Goal: Check status: Check status

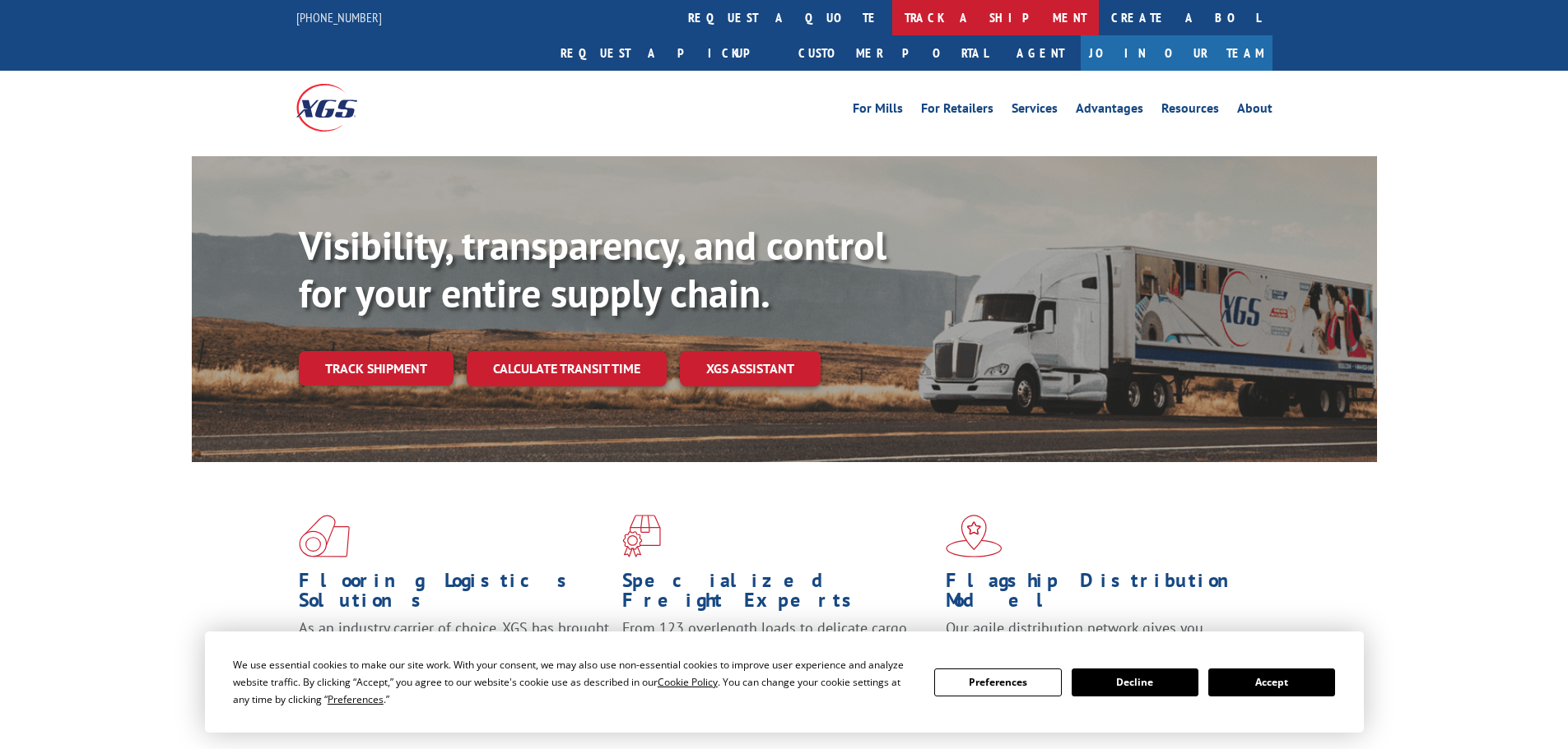
click at [892, 19] on link "track a shipment" at bounding box center [995, 18] width 206 height 36
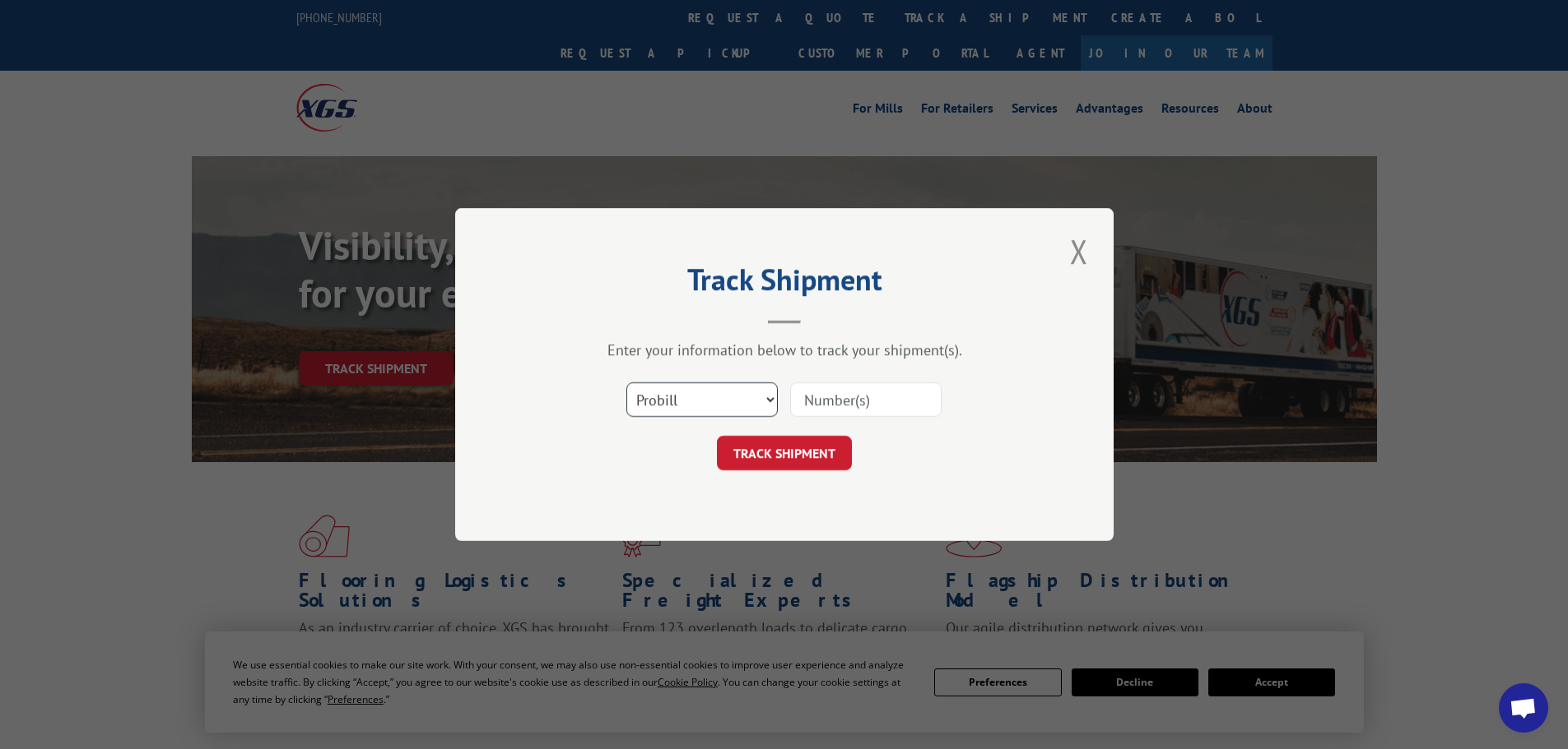
click at [715, 393] on select "Select category... Probill BOL PO" at bounding box center [702, 399] width 151 height 35
click at [883, 399] on input at bounding box center [866, 399] width 151 height 35
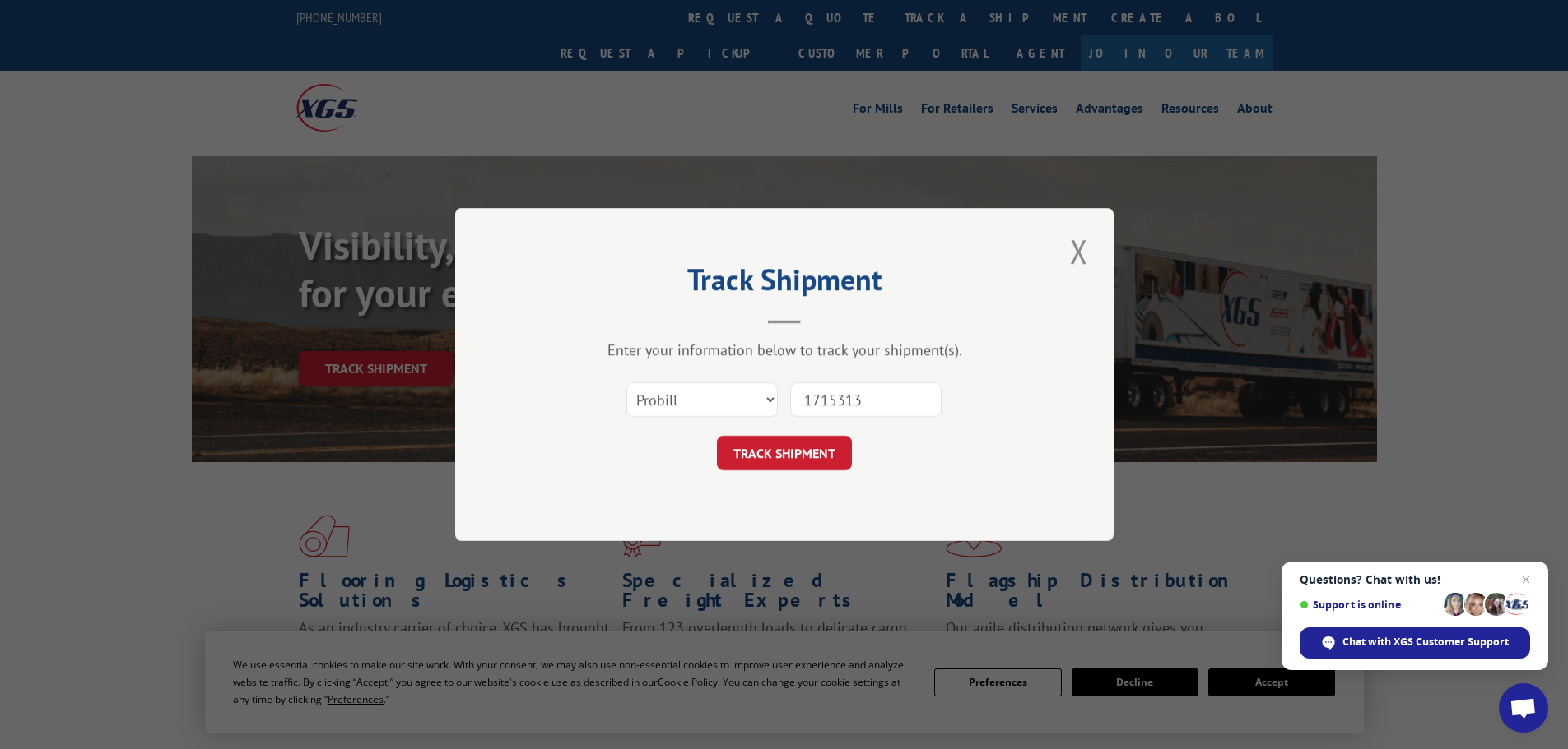
type input "17153131"
click button "TRACK SHIPMENT" at bounding box center [784, 453] width 135 height 35
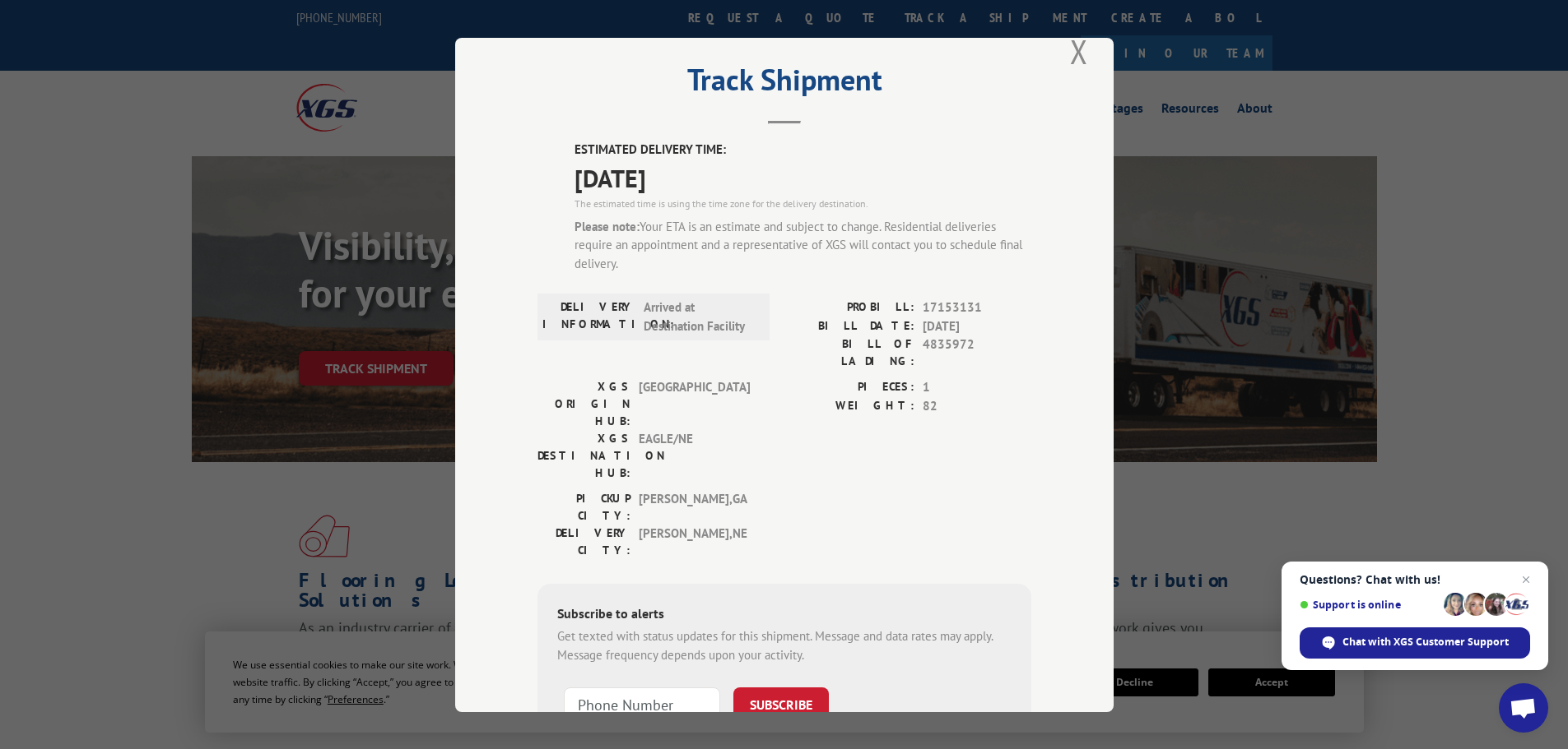
scroll to position [82, 0]
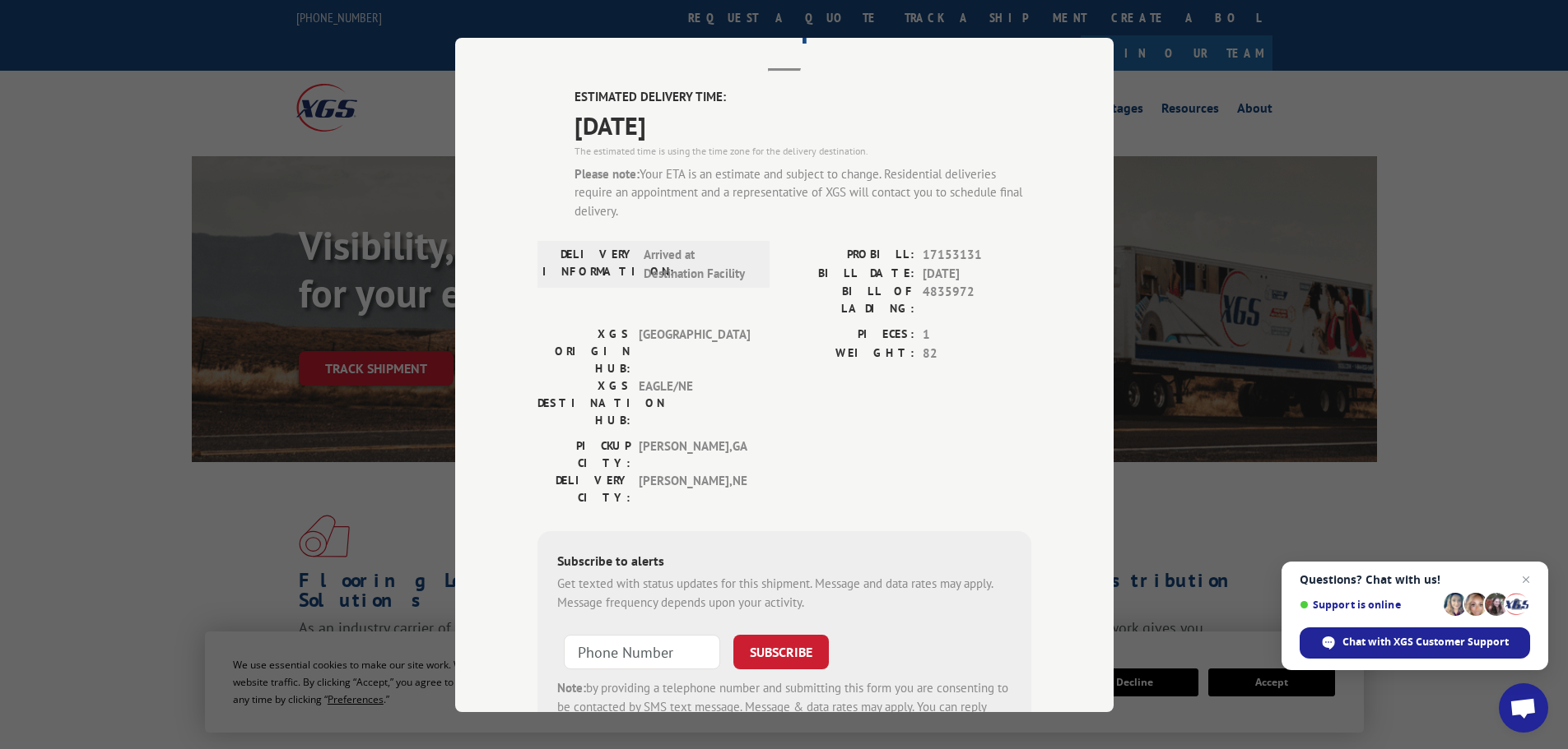
drag, startPoint x: 1206, startPoint y: 426, endPoint x: 1032, endPoint y: 527, distance: 201.2
click at [1202, 426] on div "Track Shipment ESTIMATED DELIVERY TIME: 08/13/2025 The estimated time is using …" at bounding box center [784, 374] width 1568 height 749
drag, startPoint x: 1006, startPoint y: 677, endPoint x: 1015, endPoint y: 701, distance: 25.6
click at [1004, 686] on div "ESTIMATED DELIVERY TIME: 08/13/2025 The estimated time is using the time zone f…" at bounding box center [784, 444] width 494 height 712
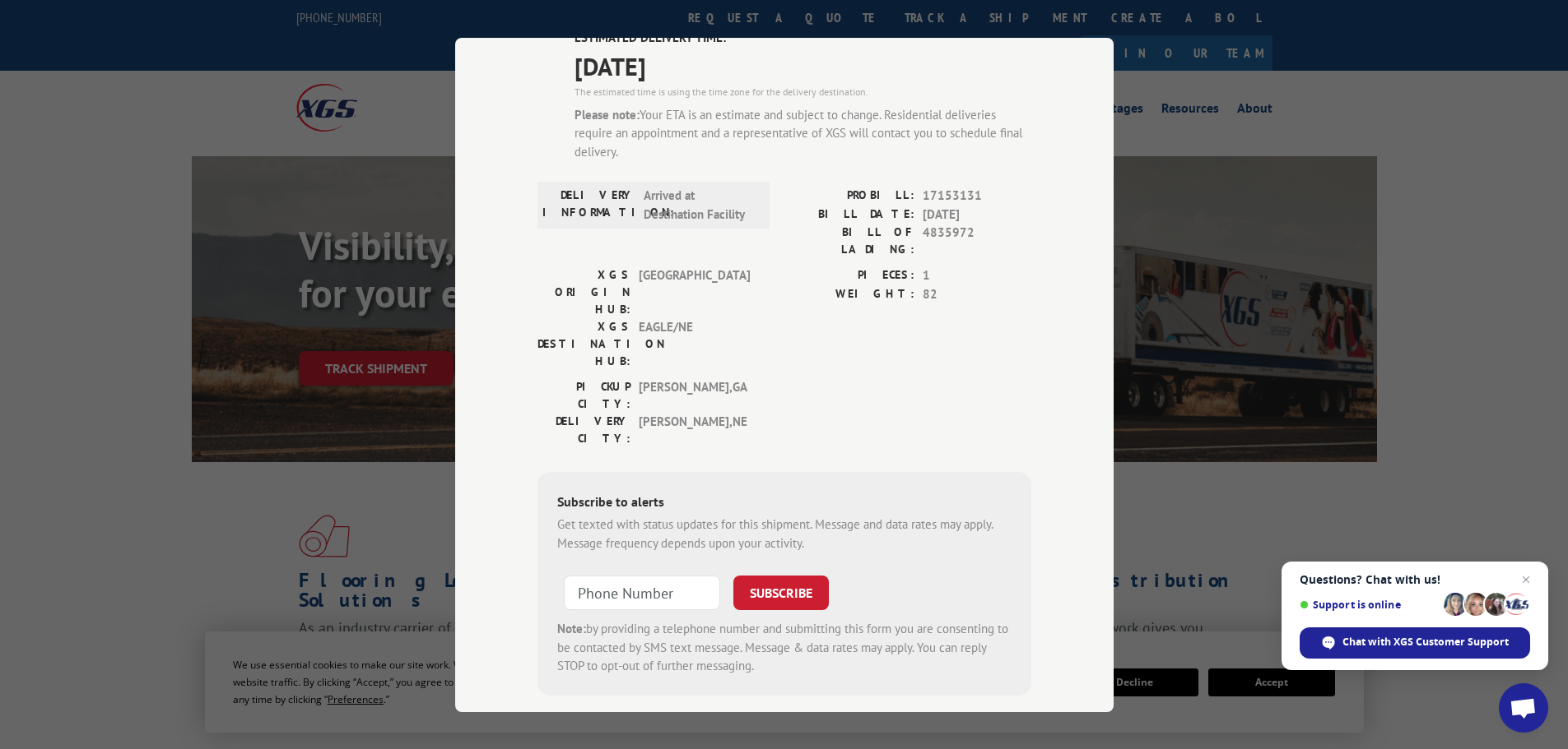
click at [1310, 328] on div "Track Shipment ESTIMATED DELIVERY TIME: 08/13/2025 The estimated time is using …" at bounding box center [784, 374] width 1568 height 749
click at [1407, 170] on div "Track Shipment ESTIMATED DELIVERY TIME: 08/13/2025 The estimated time is using …" at bounding box center [784, 374] width 1568 height 749
click at [1408, 173] on div "Track Shipment ESTIMATED DELIVERY TIME: 08/13/2025 The estimated time is using …" at bounding box center [784, 374] width 1568 height 749
click at [1442, 184] on div "Track Shipment ESTIMATED DELIVERY TIME: 08/13/2025 The estimated time is using …" at bounding box center [784, 374] width 1568 height 749
click at [1436, 202] on div "Track Shipment ESTIMATED DELIVERY TIME: 08/13/2025 The estimated time is using …" at bounding box center [784, 374] width 1568 height 749
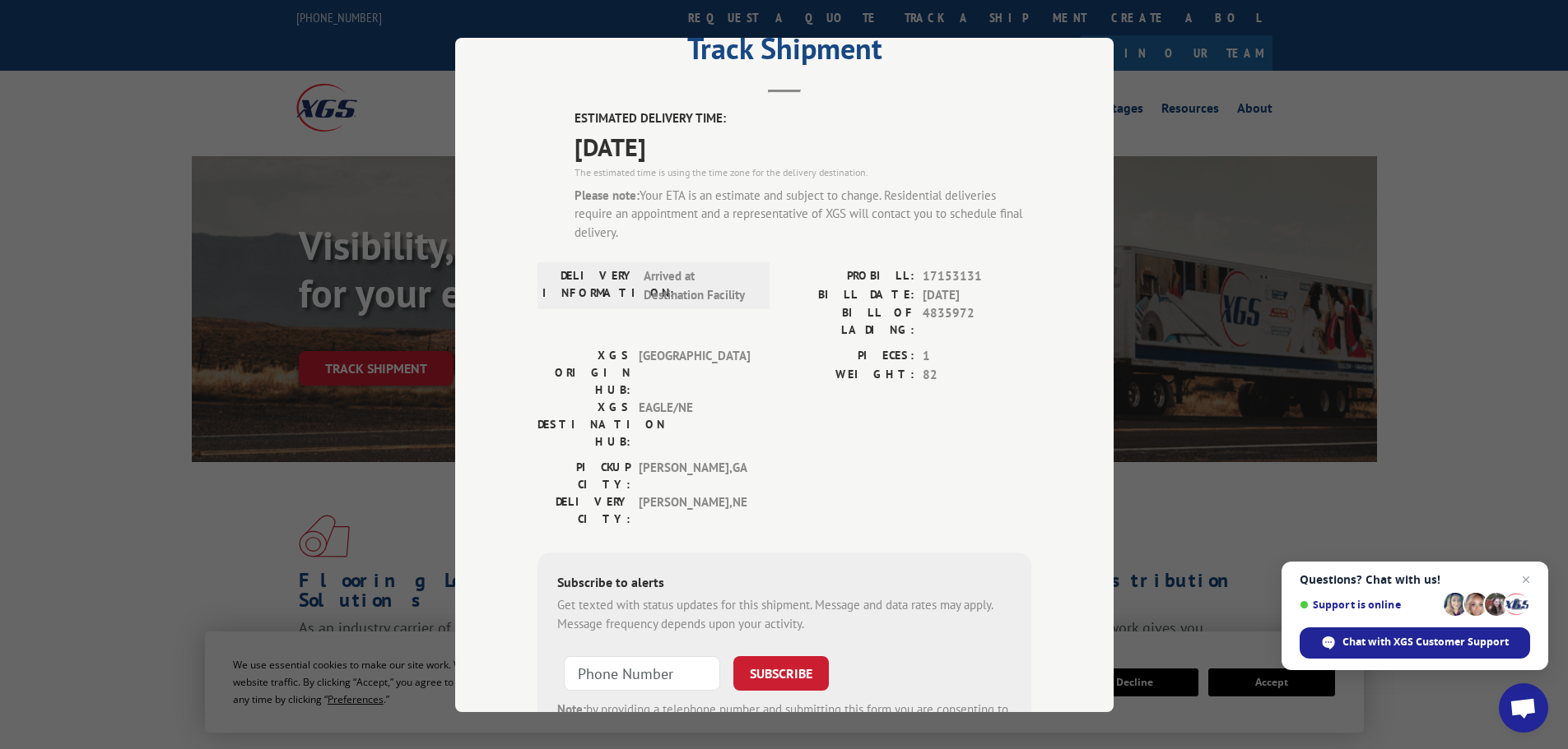
scroll to position [0, 0]
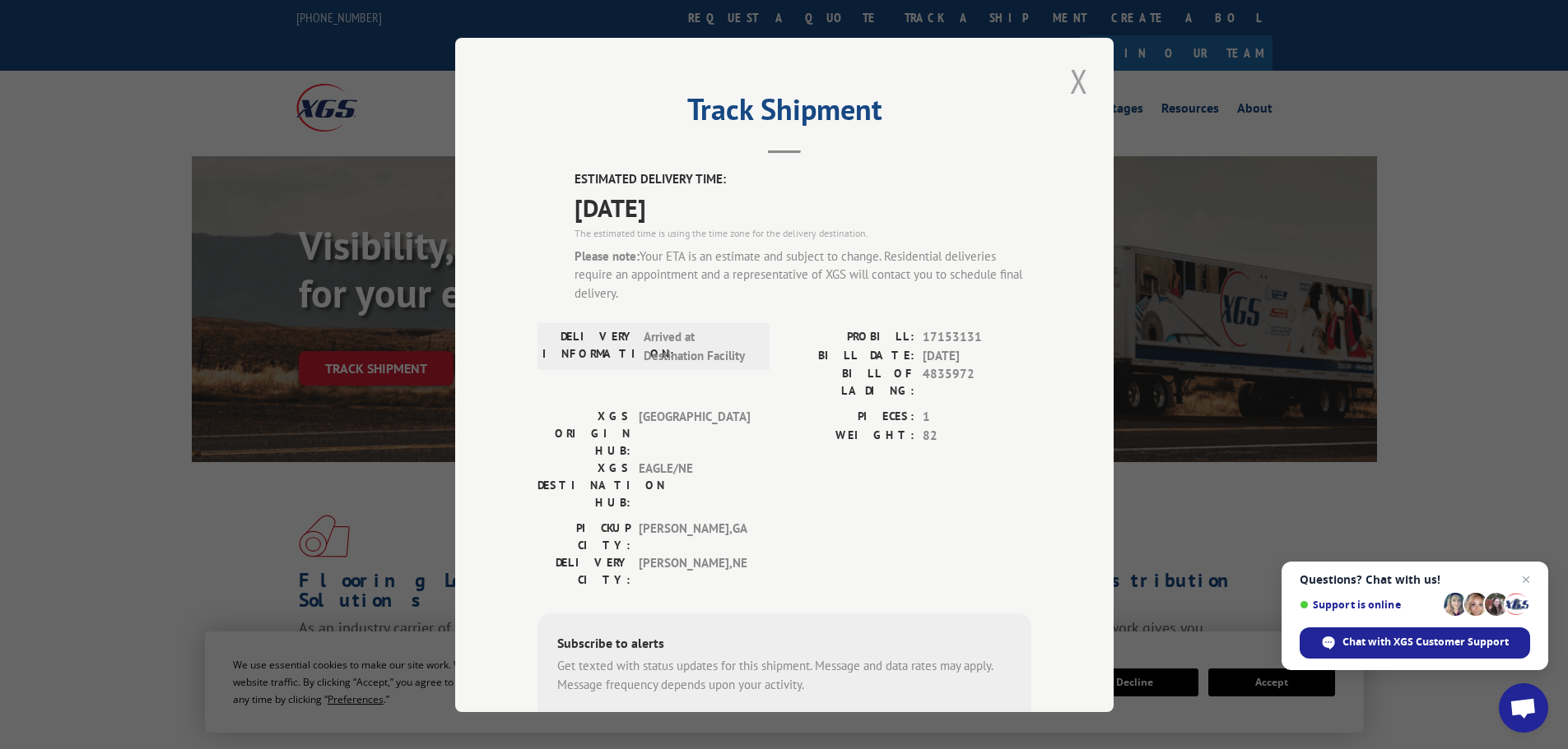
click at [1072, 74] on button "Close modal" at bounding box center [1079, 81] width 28 height 45
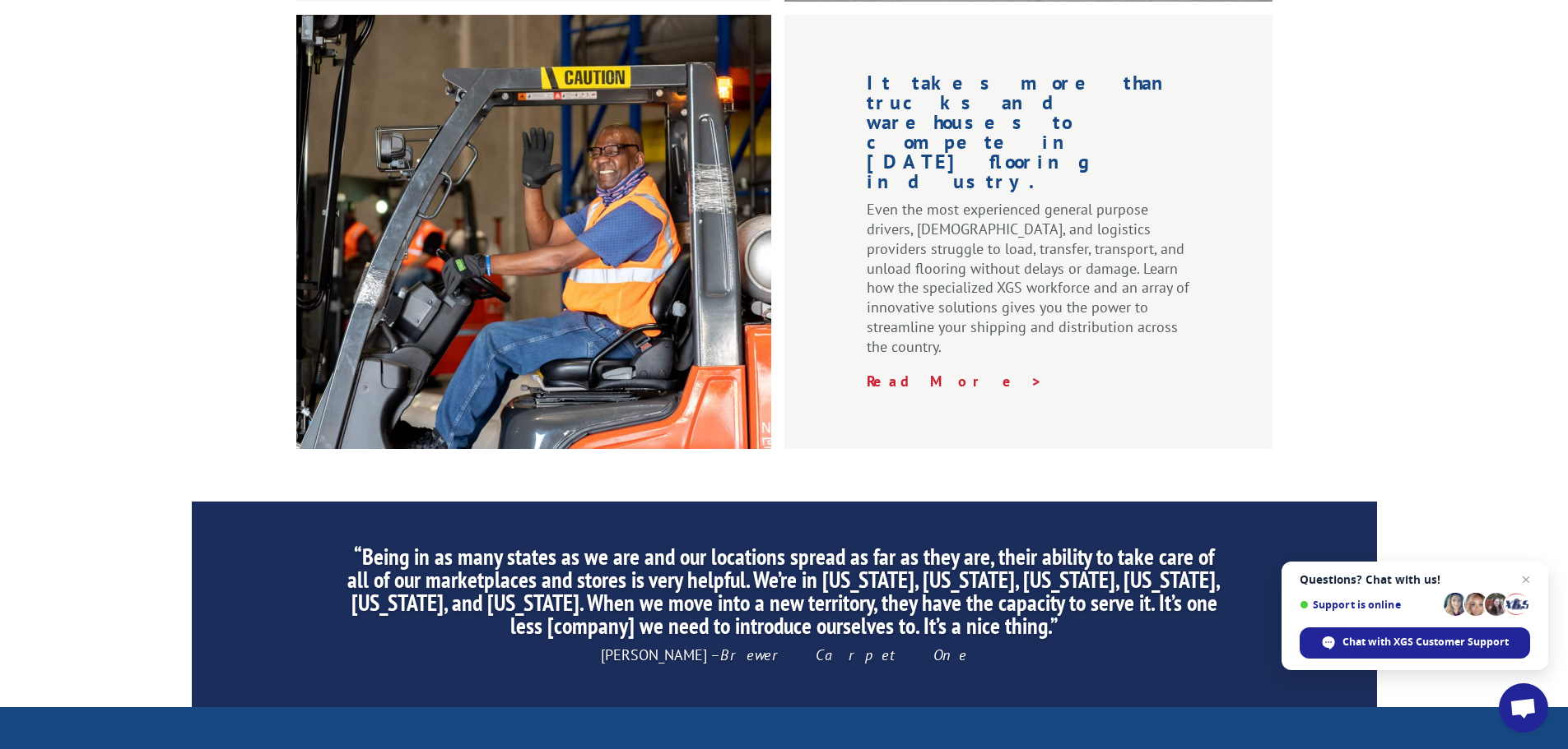
scroll to position [2506, 0]
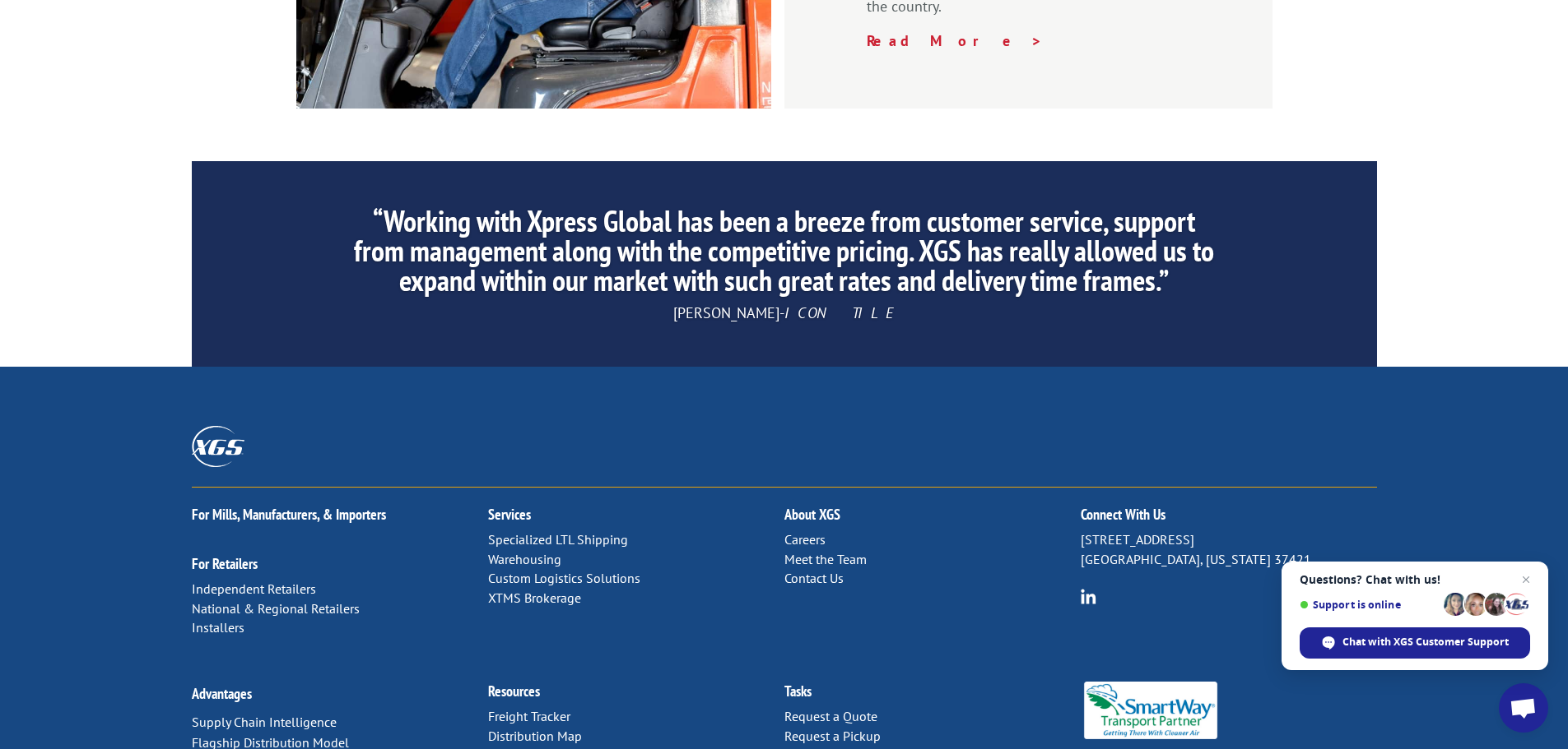
click at [834, 570] on link "Contact Us" at bounding box center [813, 578] width 60 height 16
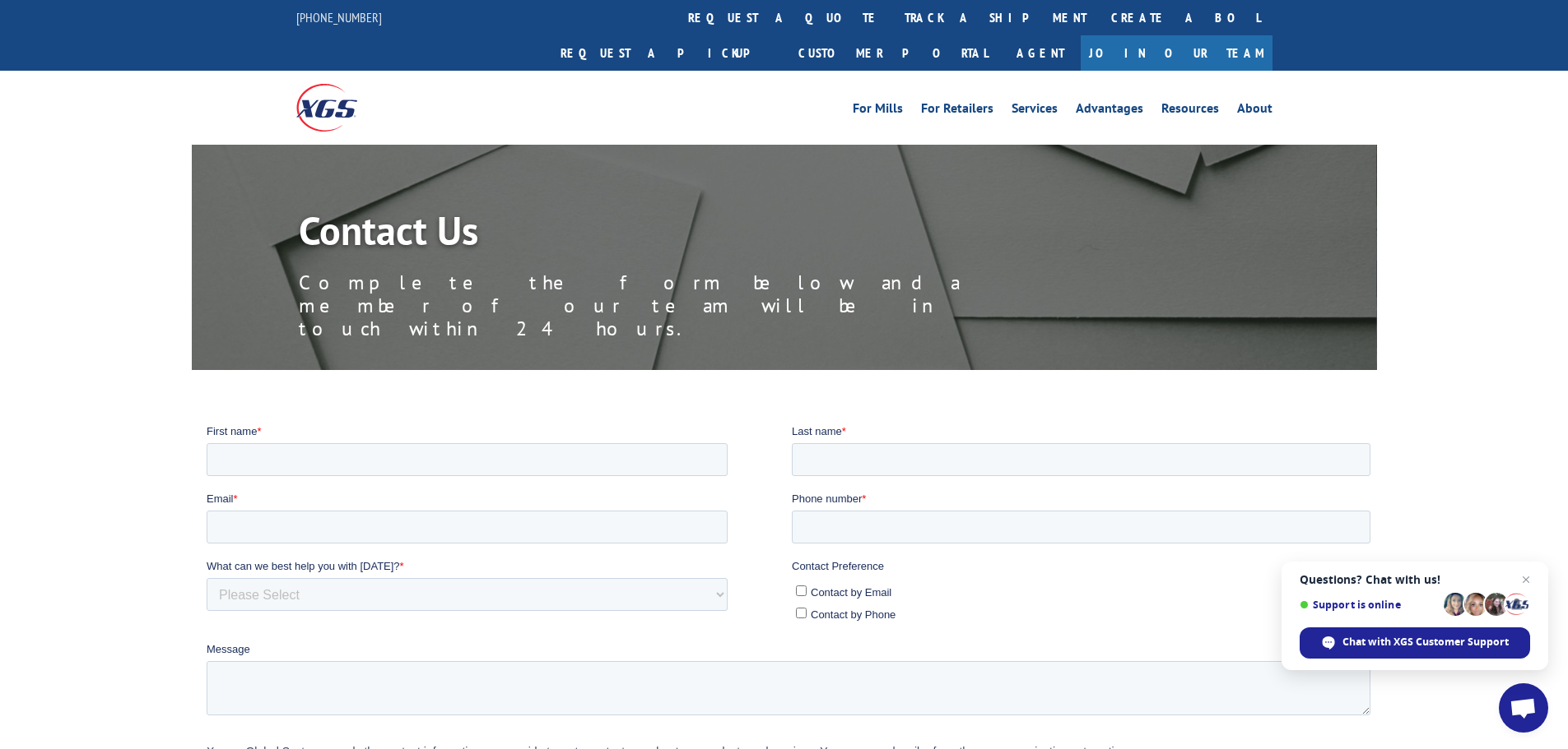
click at [355, 84] on img at bounding box center [327, 107] width 61 height 47
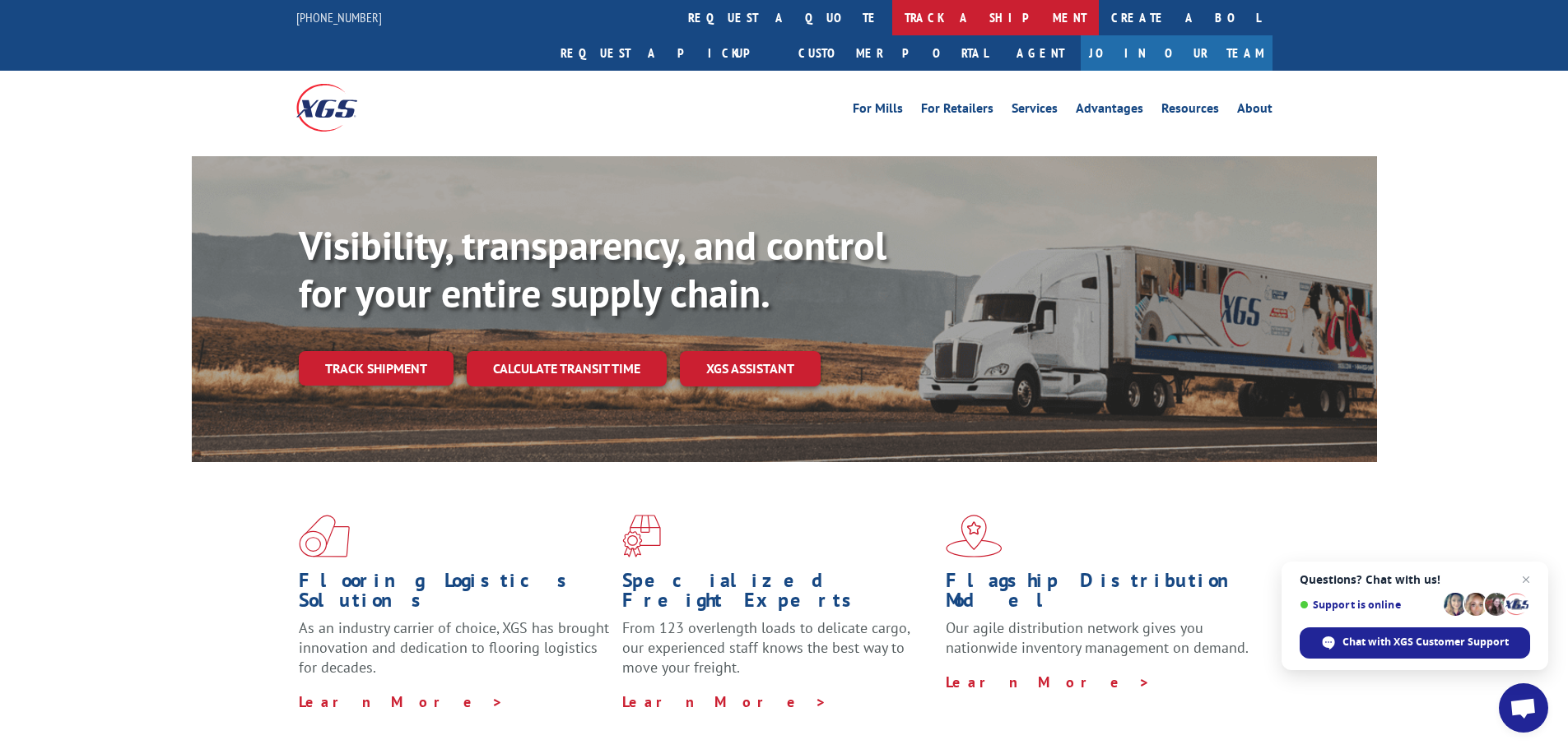
click at [892, 23] on link "track a shipment" at bounding box center [995, 18] width 206 height 36
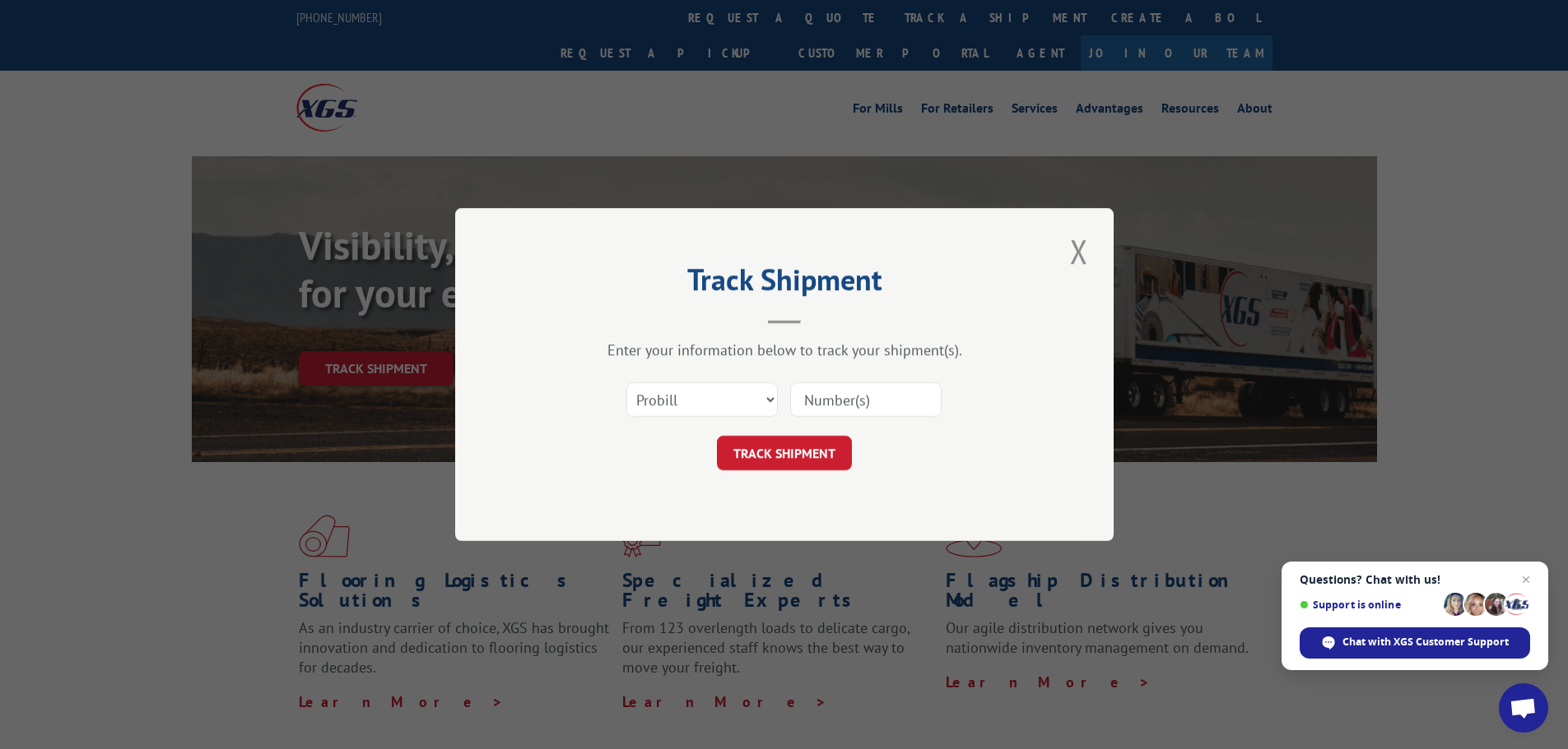
click at [820, 407] on input at bounding box center [866, 399] width 151 height 35
type input "17153180"
click at [716, 436] on button "TRACK SHIPMENT" at bounding box center [784, 453] width 135 height 35
